Goal: Task Accomplishment & Management: Use online tool/utility

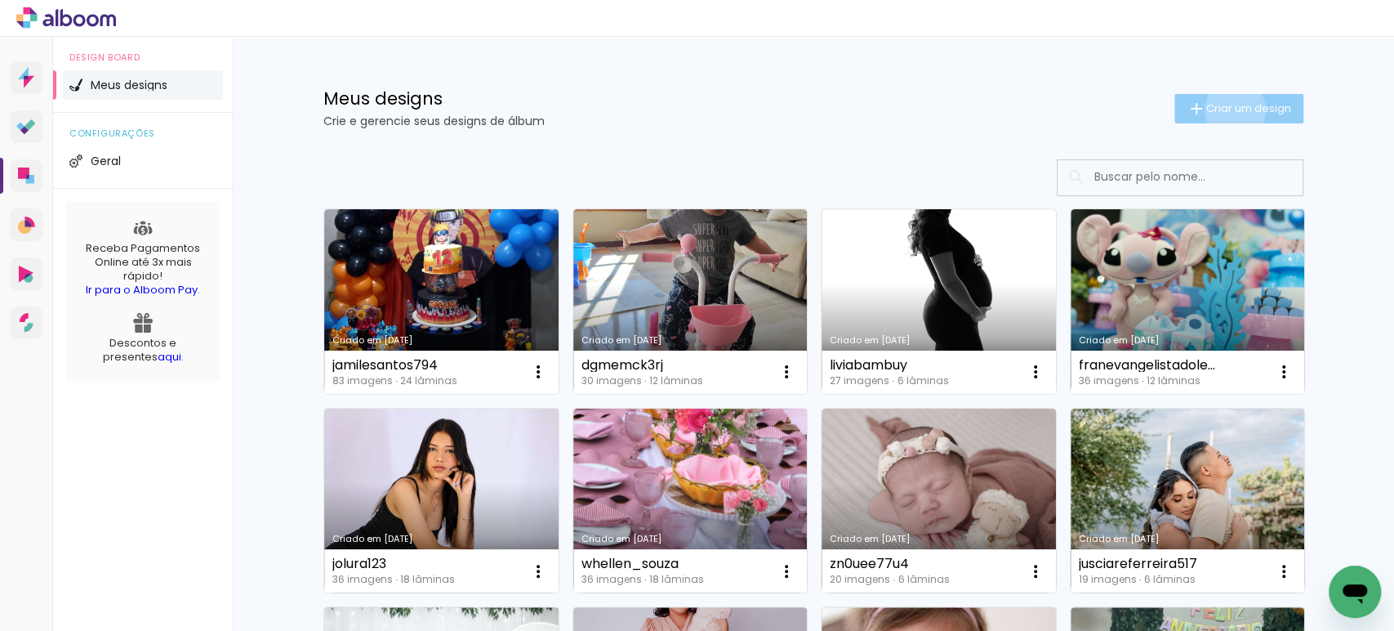
click at [1225, 109] on span "Criar um design" at bounding box center [1248, 108] width 85 height 11
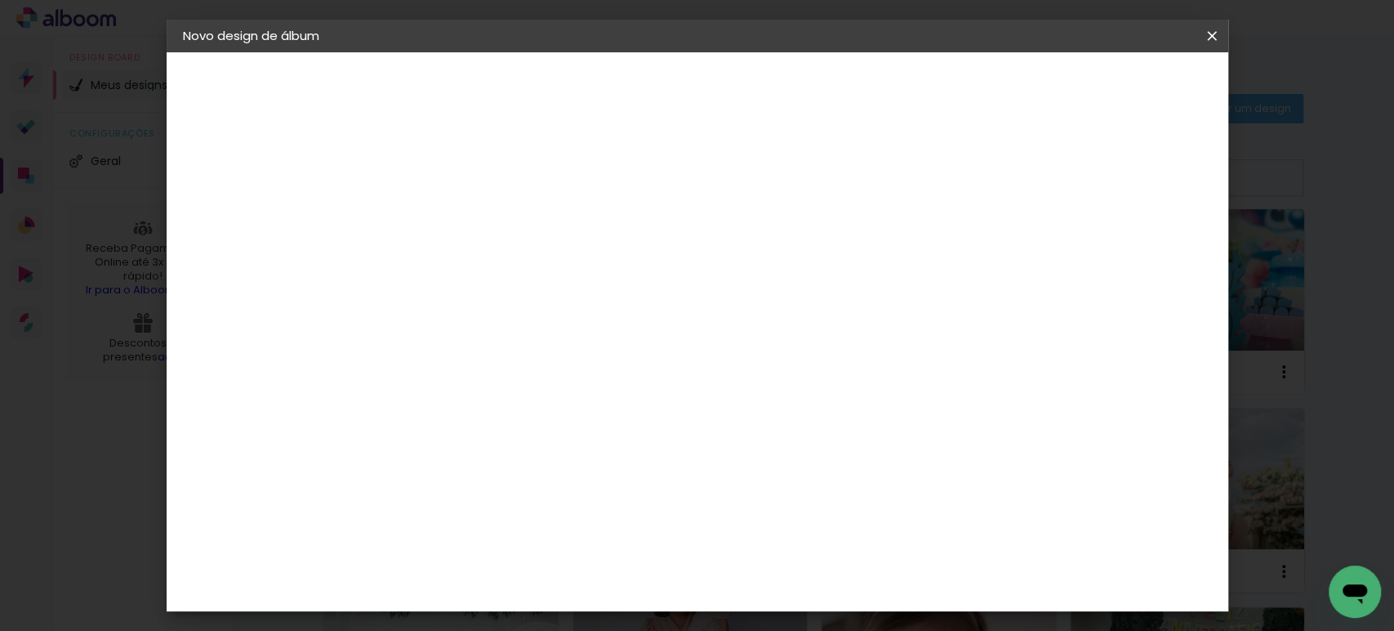
click at [450, 212] on input at bounding box center [450, 219] width 0 height 25
paste input "[DEMOGRAPHIC_DATA]"
type input "[DEMOGRAPHIC_DATA]"
type paper-input "[DEMOGRAPHIC_DATA]"
click at [0, 0] on slot "Avançar" at bounding box center [0, 0] width 0 height 0
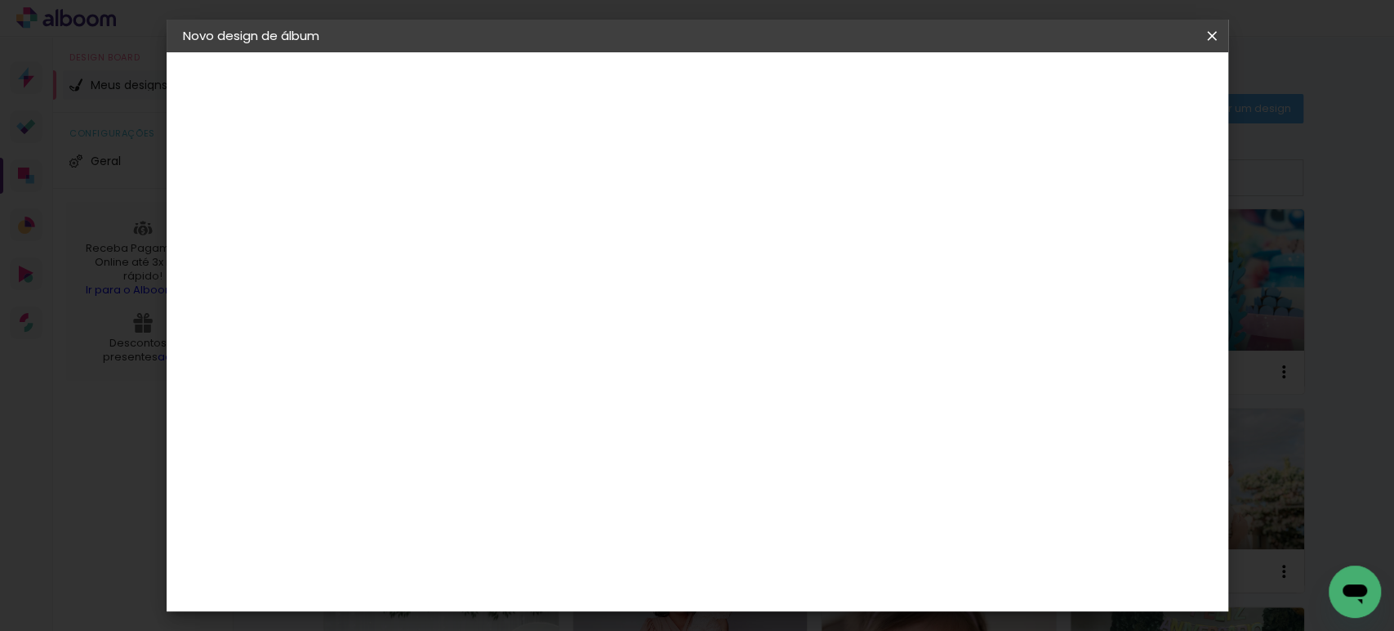
click at [755, 234] on paper-item "Tamanho Livre" at bounding box center [677, 248] width 157 height 36
click at [0, 0] on slot "Avançar" at bounding box center [0, 0] width 0 height 0
click at [401, 461] on input "30" at bounding box center [398, 464] width 42 height 25
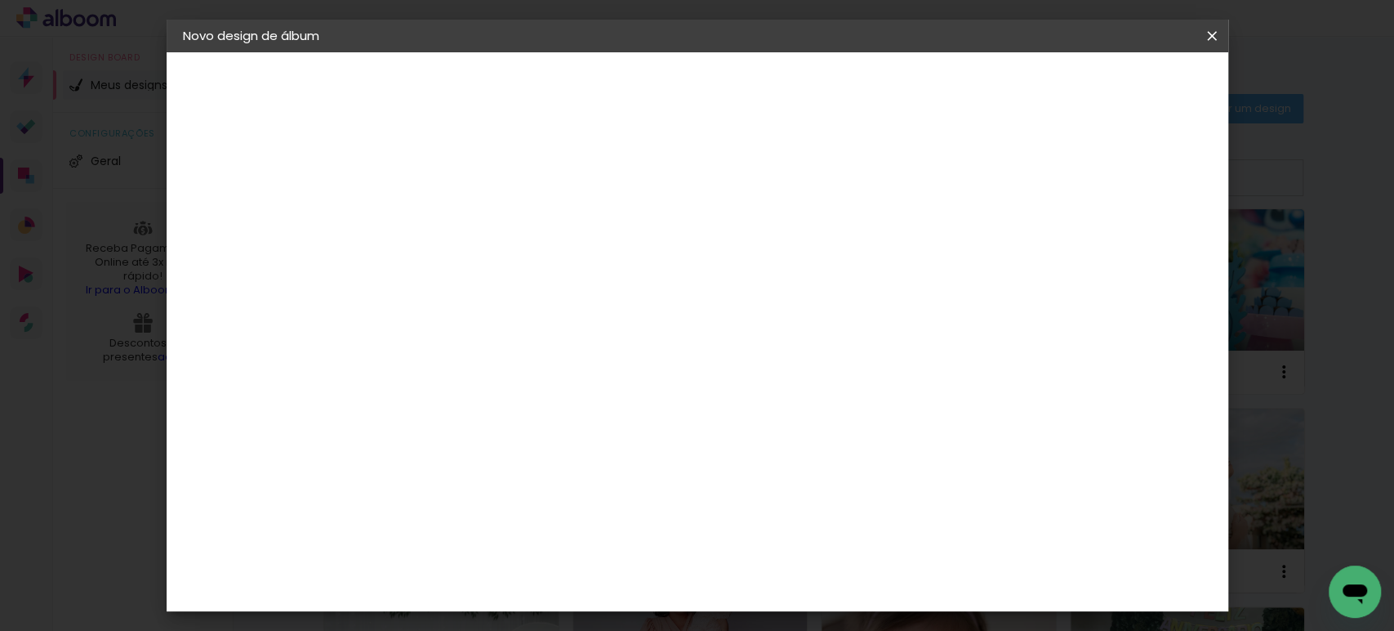
type input "27,7"
type paper-input "27,7"
click at [796, 506] on input "60" at bounding box center [787, 503] width 42 height 25
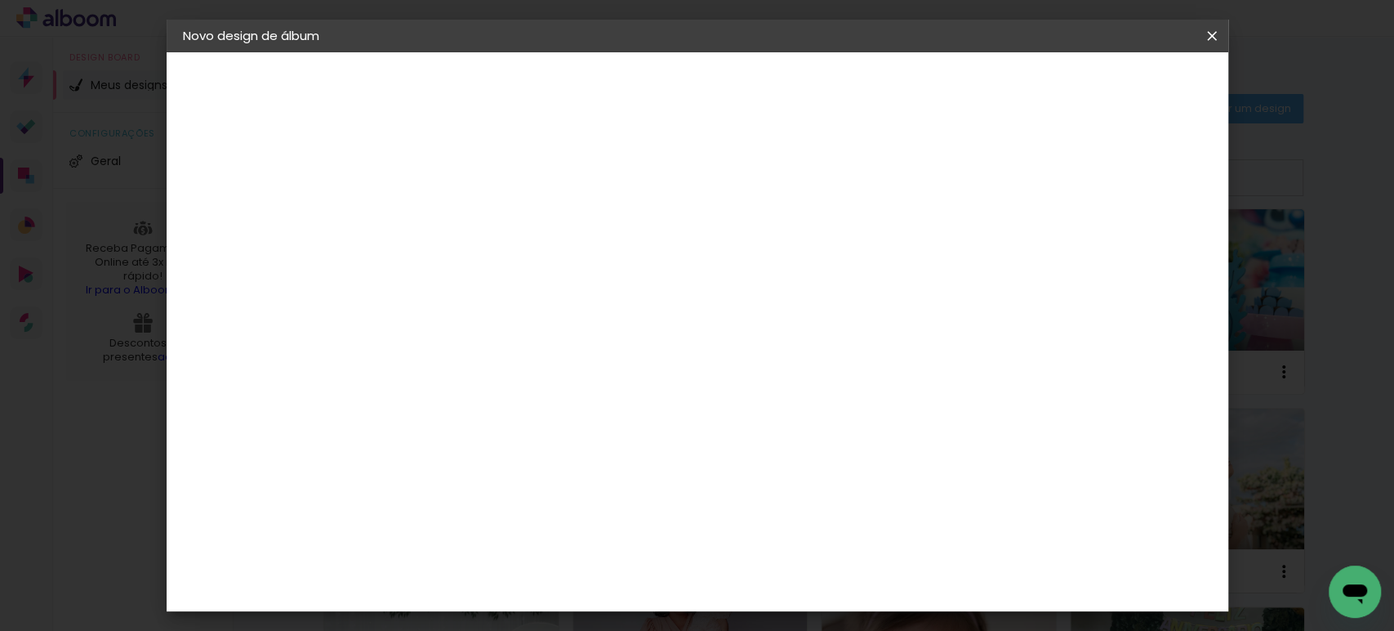
click at [796, 506] on input "60" at bounding box center [787, 503] width 42 height 25
type input "40"
type paper-input "40"
drag, startPoint x: 1076, startPoint y: 239, endPoint x: 1064, endPoint y: 238, distance: 12.4
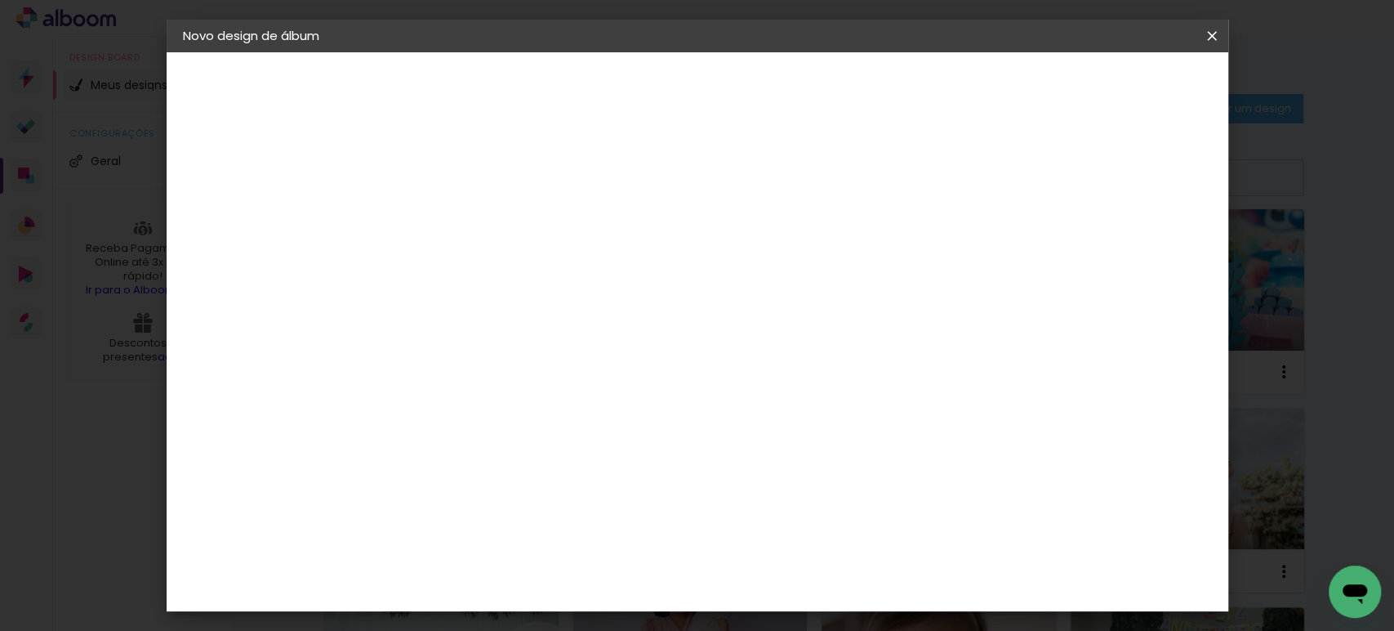
type input "16"
type paper-input "16"
click at [1057, 238] on input "16" at bounding box center [1041, 247] width 29 height 25
click at [1045, 260] on div at bounding box center [1050, 261] width 54 height 2
type input "15"
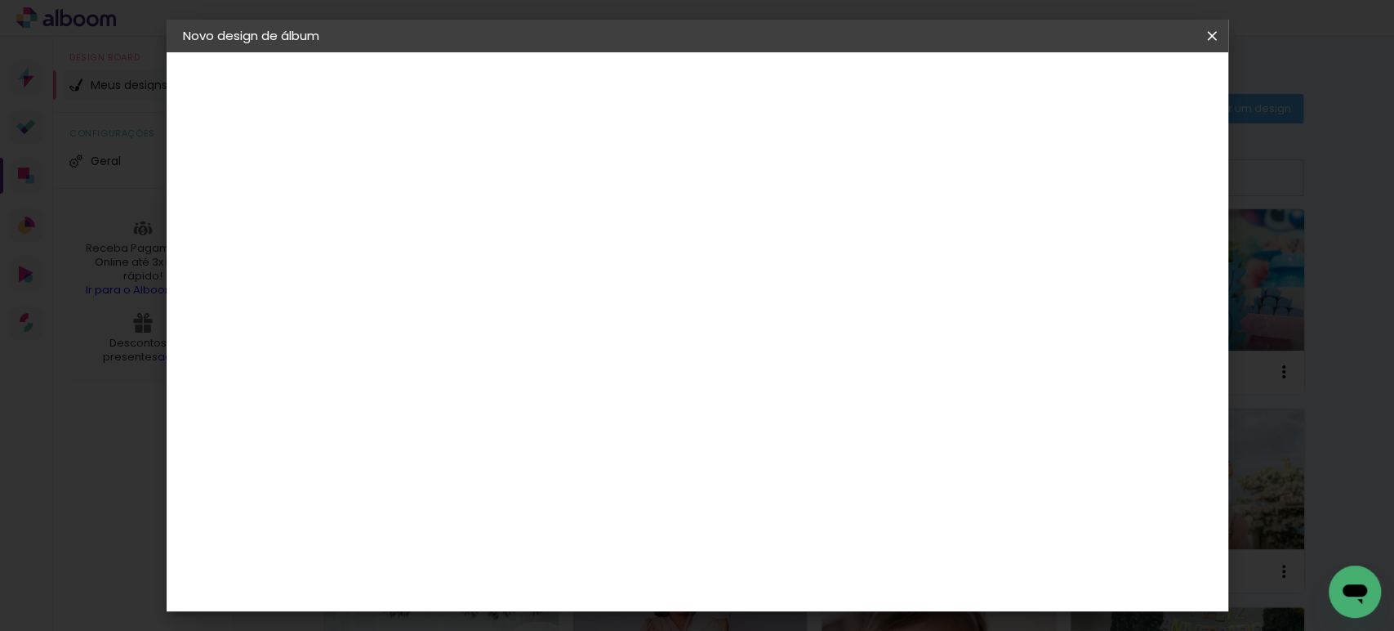
type paper-input "15"
click at [1045, 250] on input "15" at bounding box center [1037, 247] width 29 height 25
type input "1"
type paper-input "1"
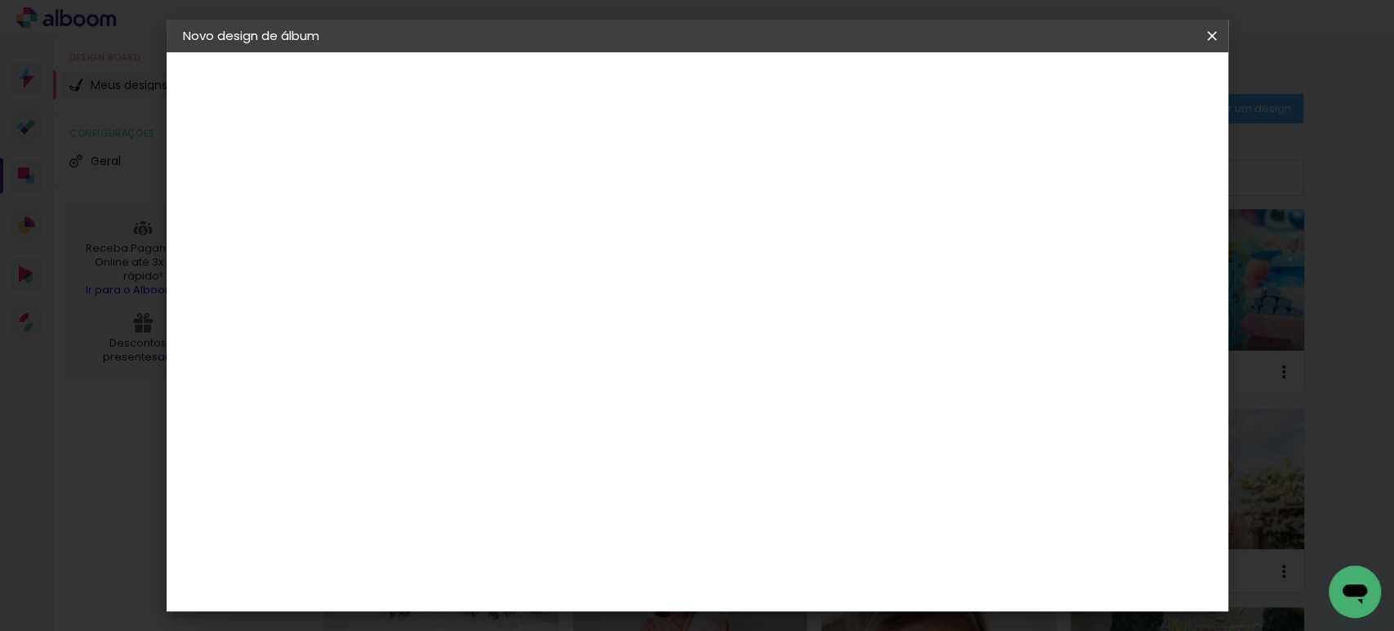
click at [453, 189] on input "1" at bounding box center [439, 187] width 56 height 20
click at [992, 92] on span "Iniciar design" at bounding box center [955, 86] width 74 height 11
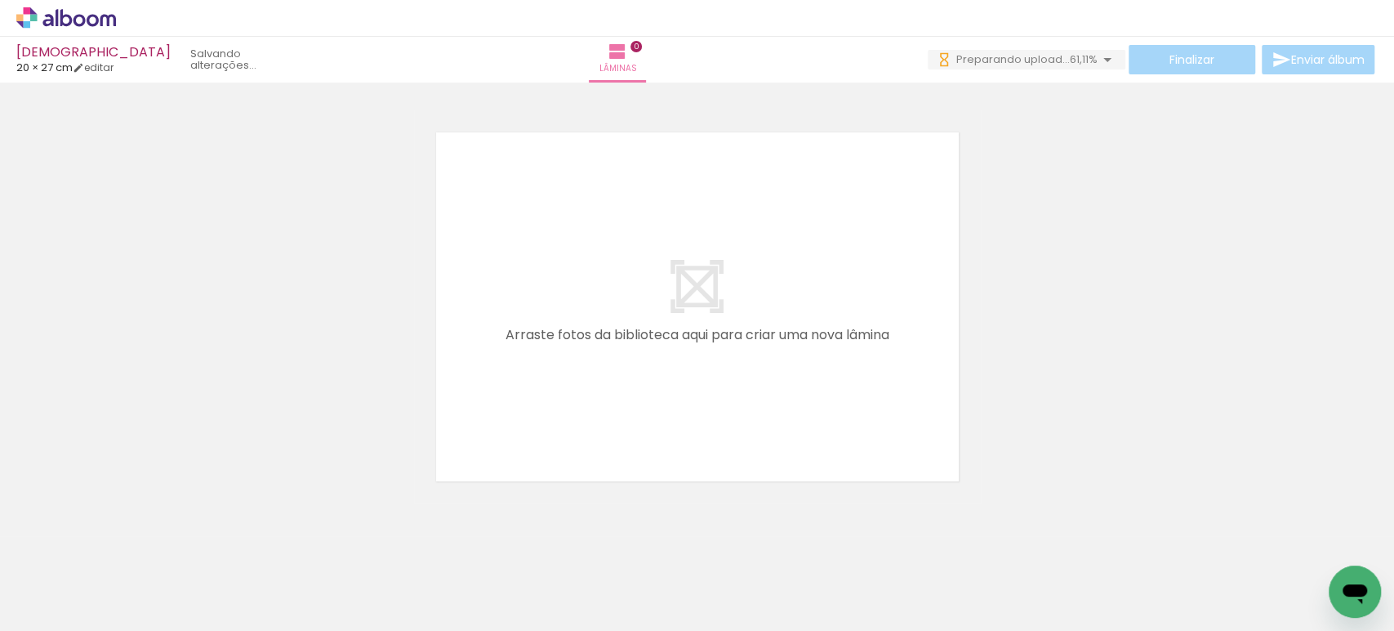
click at [72, 18] on icon at bounding box center [66, 17] width 100 height 21
click at [62, 23] on icon at bounding box center [66, 17] width 12 height 17
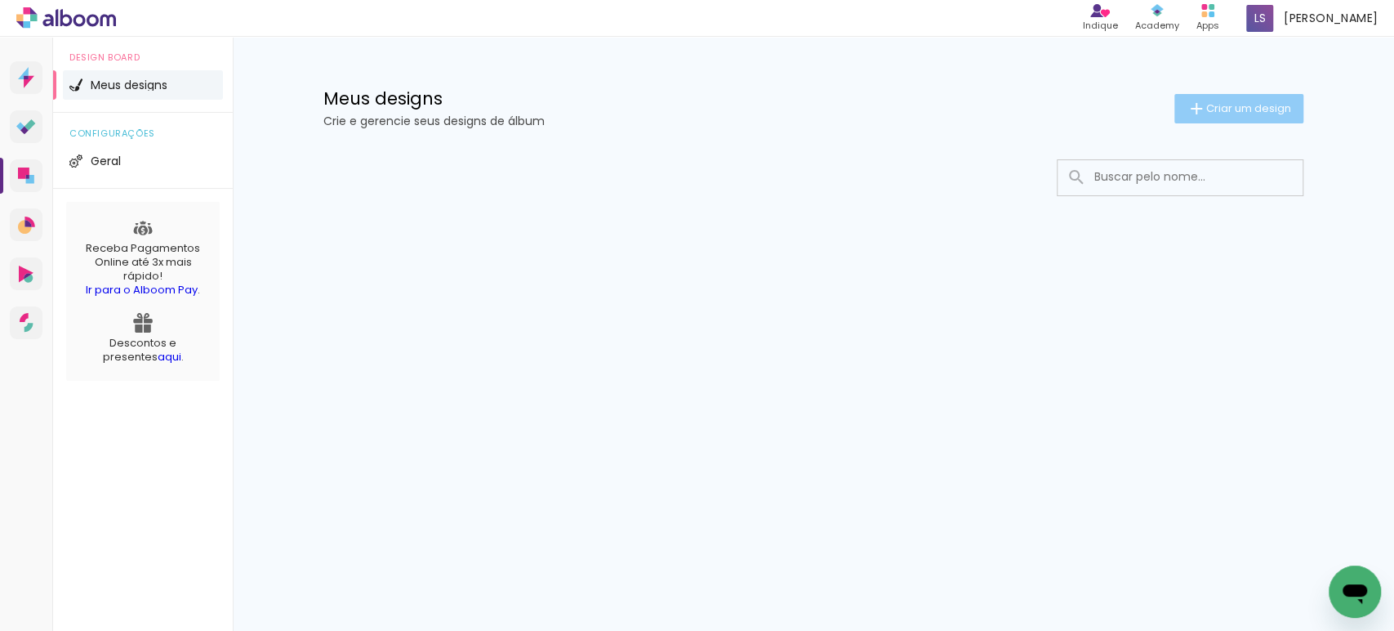
click at [1209, 110] on span "Criar um design" at bounding box center [1248, 108] width 85 height 11
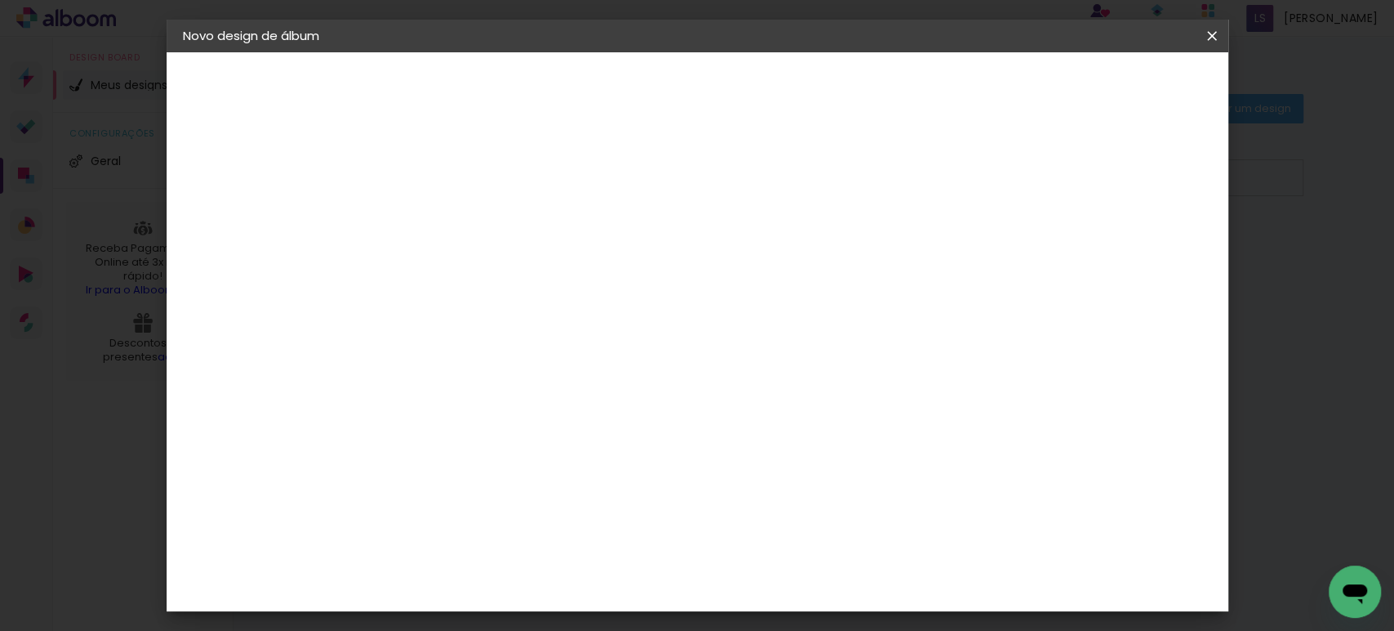
click at [450, 212] on input at bounding box center [450, 219] width 0 height 25
type input "leticiasbraun94"
click at [617, 96] on paper-button "Avançar" at bounding box center [577, 87] width 80 height 28
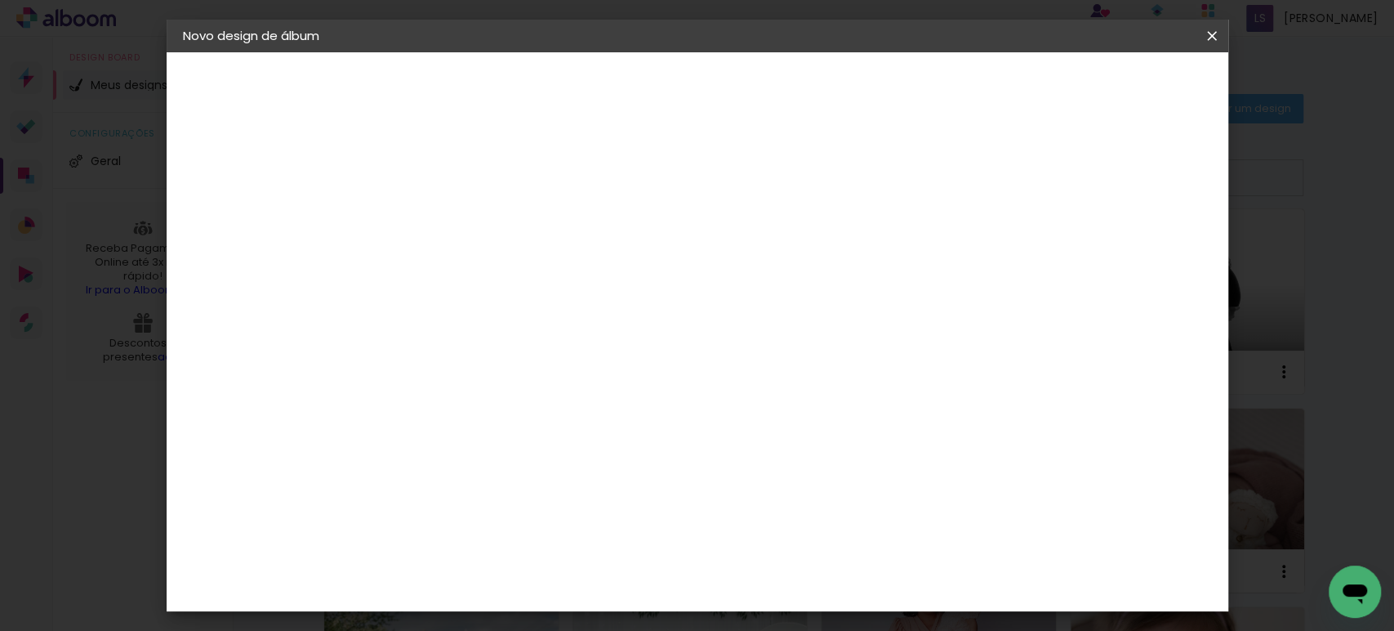
click at [755, 260] on paper-item "Tamanho Livre" at bounding box center [677, 248] width 157 height 36
drag, startPoint x: 1166, startPoint y: 82, endPoint x: 1149, endPoint y: 107, distance: 29.9
click at [0, 0] on slot "Avançar" at bounding box center [0, 0] width 0 height 0
drag, startPoint x: 1132, startPoint y: 240, endPoint x: 1116, endPoint y: 240, distance: 16.3
type input "13"
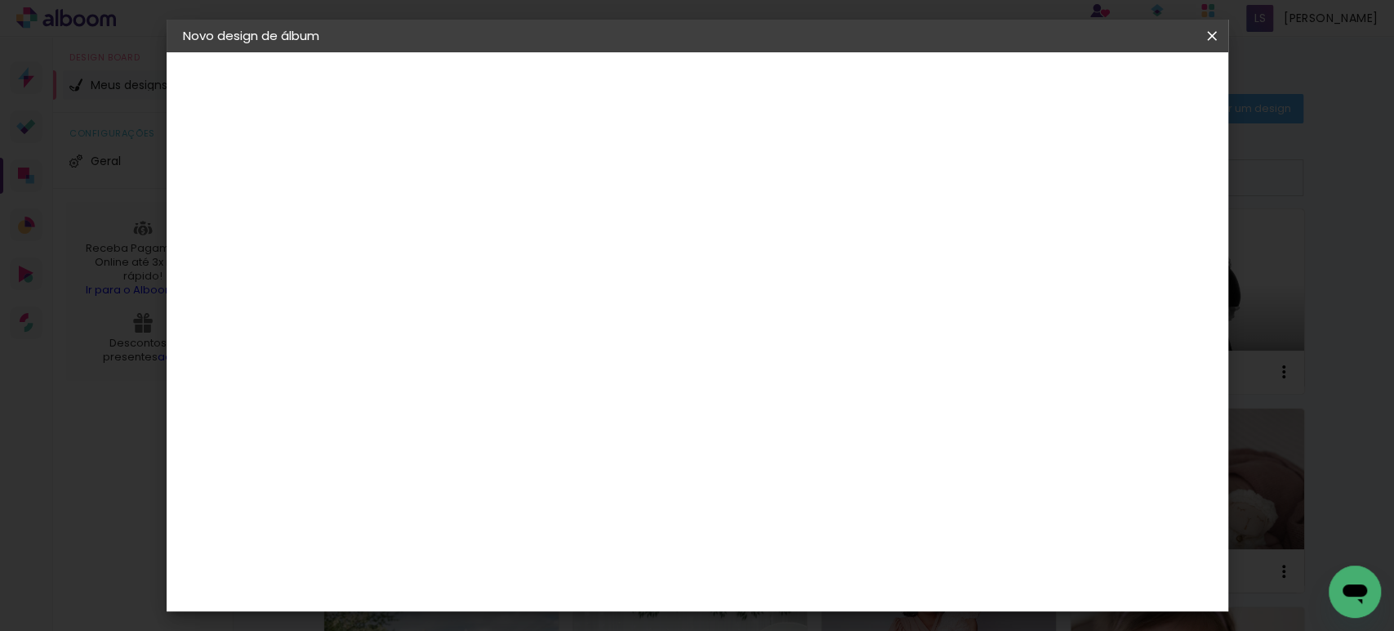
type paper-input "13"
click at [1121, 240] on input "13" at bounding box center [1108, 246] width 29 height 25
click at [1108, 238] on input "13" at bounding box center [1108, 246] width 29 height 25
type input "14"
type paper-input "14"
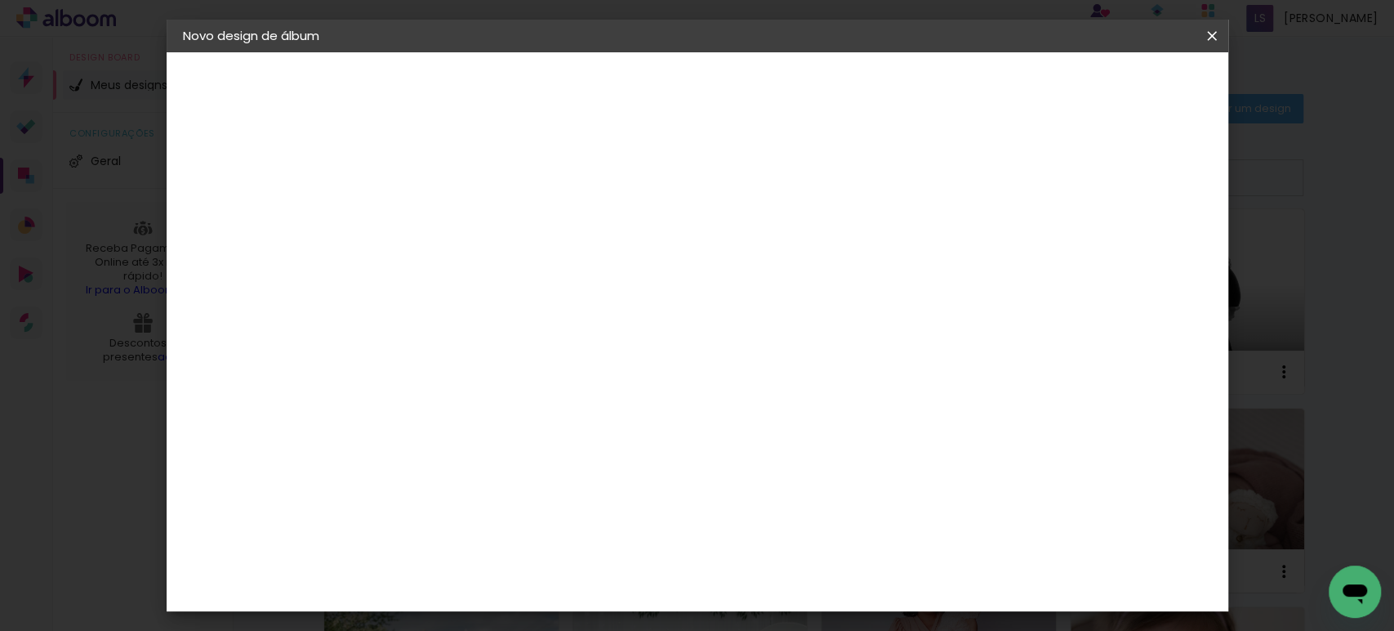
click at [1116, 236] on input "14" at bounding box center [1106, 246] width 29 height 25
type input "15"
type paper-input "15"
click at [1116, 236] on input "15" at bounding box center [1106, 246] width 29 height 25
type input "1"
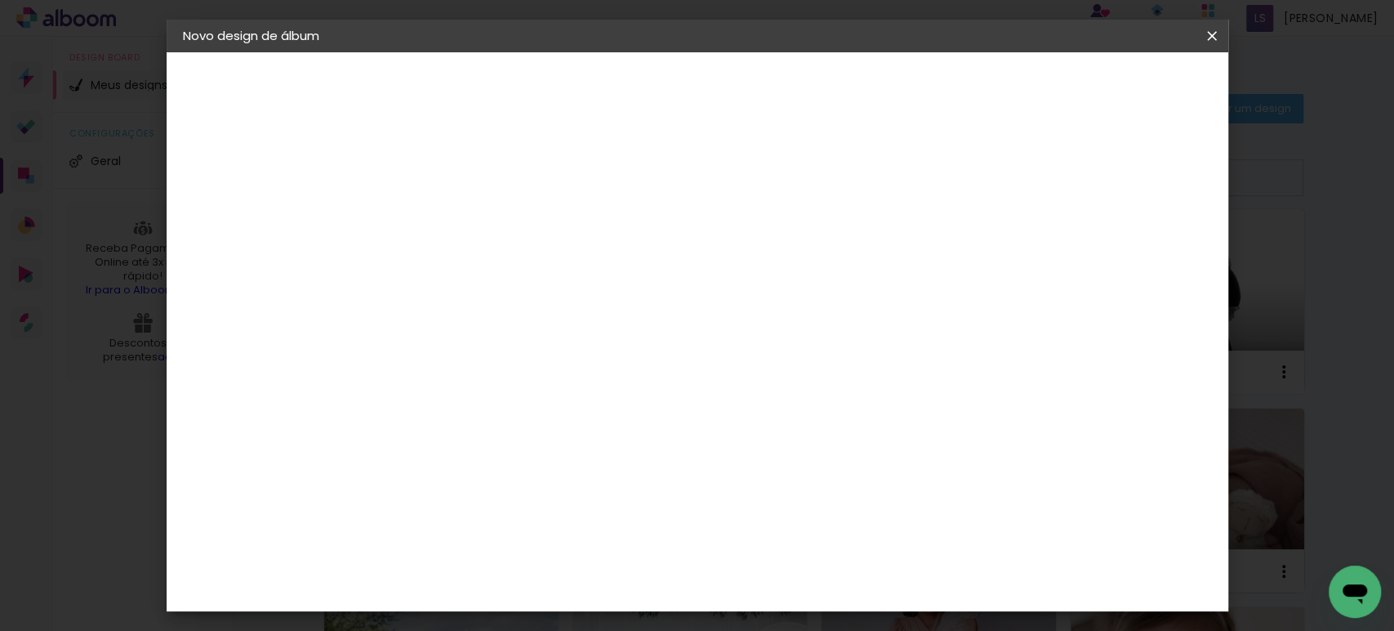
type paper-input "1"
click at [458, 193] on input "1" at bounding box center [439, 187] width 56 height 20
click at [1108, 81] on span "Iniciar design" at bounding box center [1071, 86] width 74 height 11
